Goal: Navigation & Orientation: Understand site structure

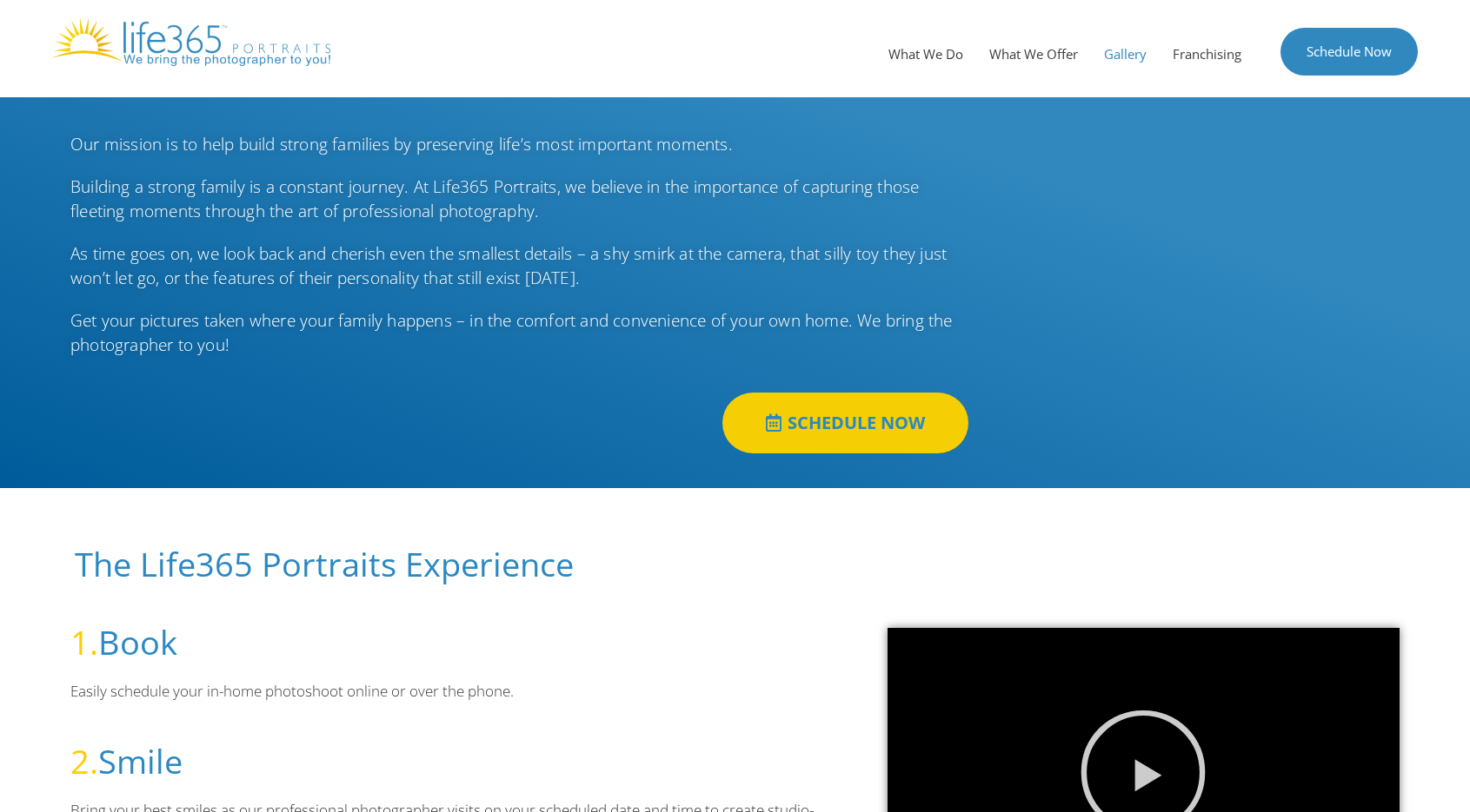
click at [1104, 57] on link "Gallery" at bounding box center [1125, 54] width 69 height 53
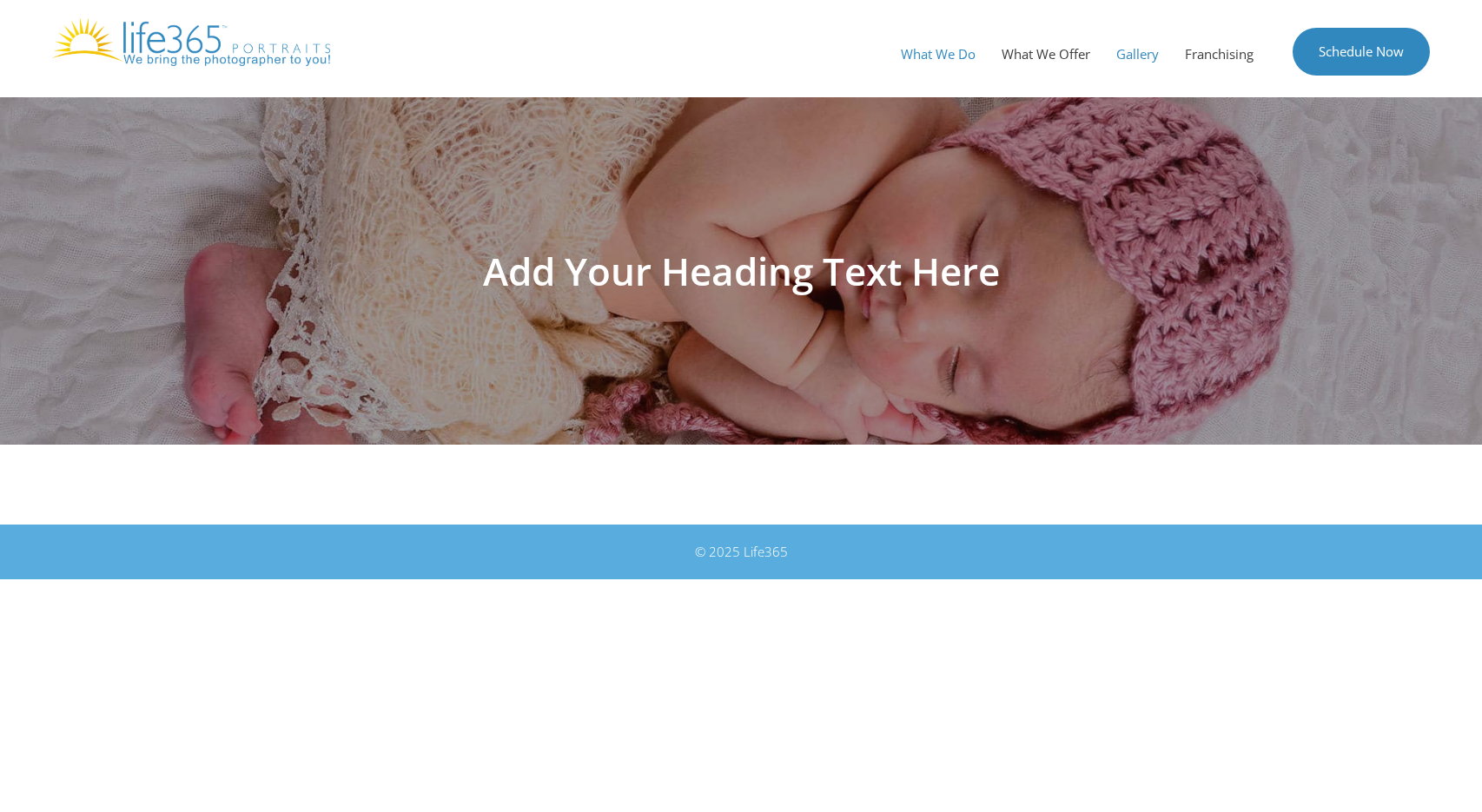
click at [934, 54] on link "What We Do" at bounding box center [938, 54] width 100 height 53
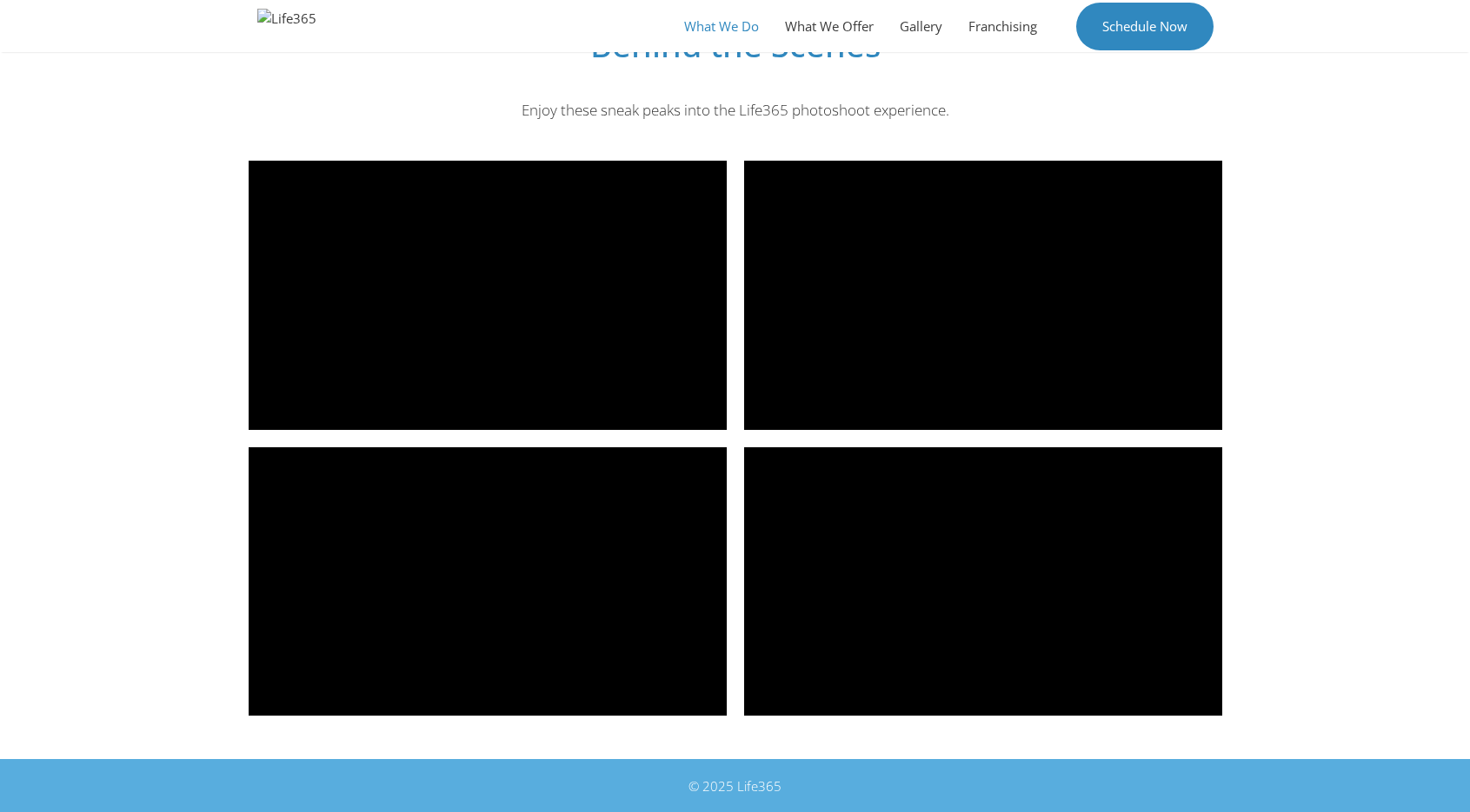
scroll to position [2314, 0]
